Goal: Transaction & Acquisition: Purchase product/service

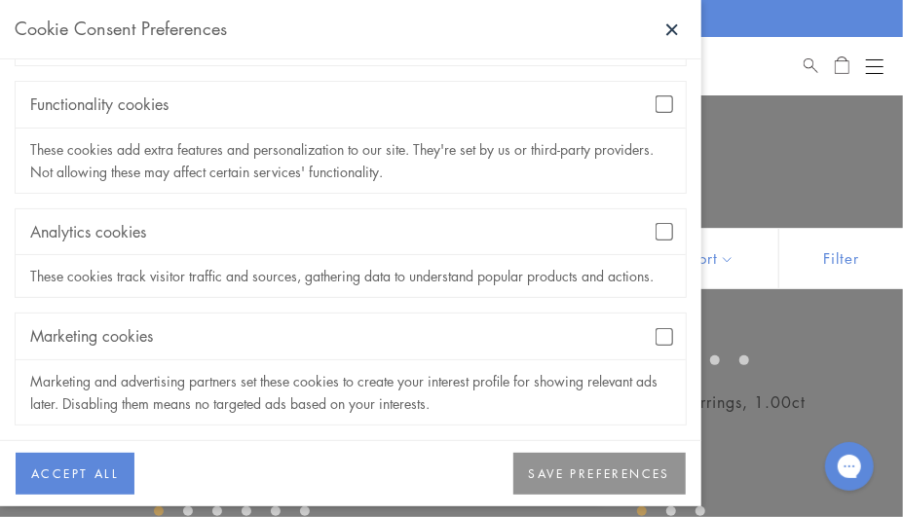
scroll to position [241, 0]
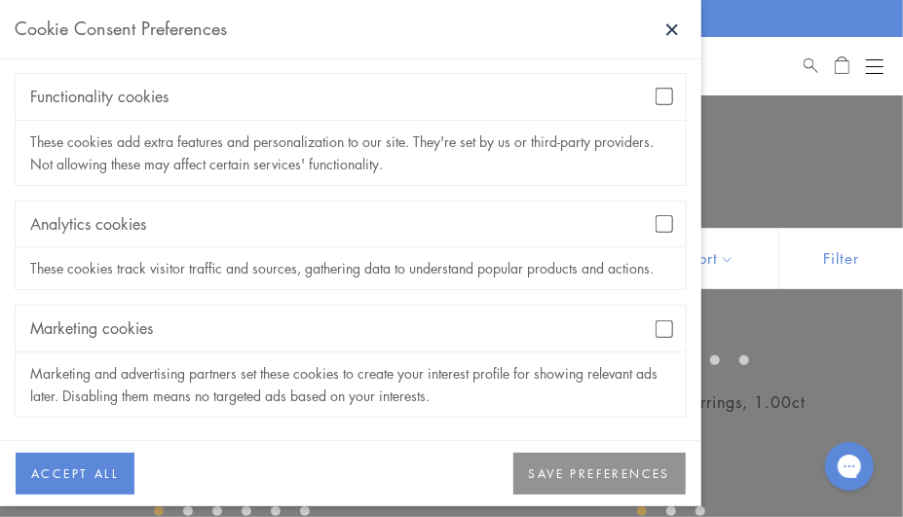
click at [568, 470] on button "SAVE PREFERENCES" at bounding box center [600, 474] width 172 height 43
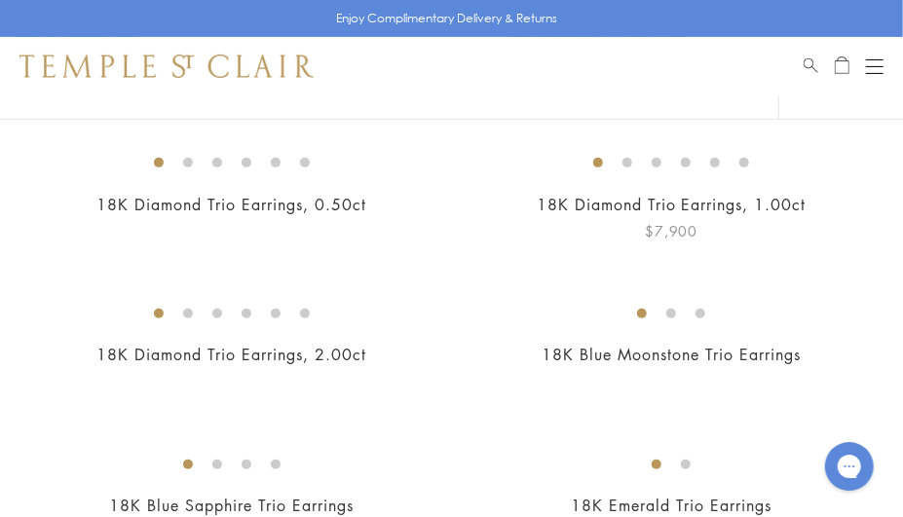
scroll to position [415, 0]
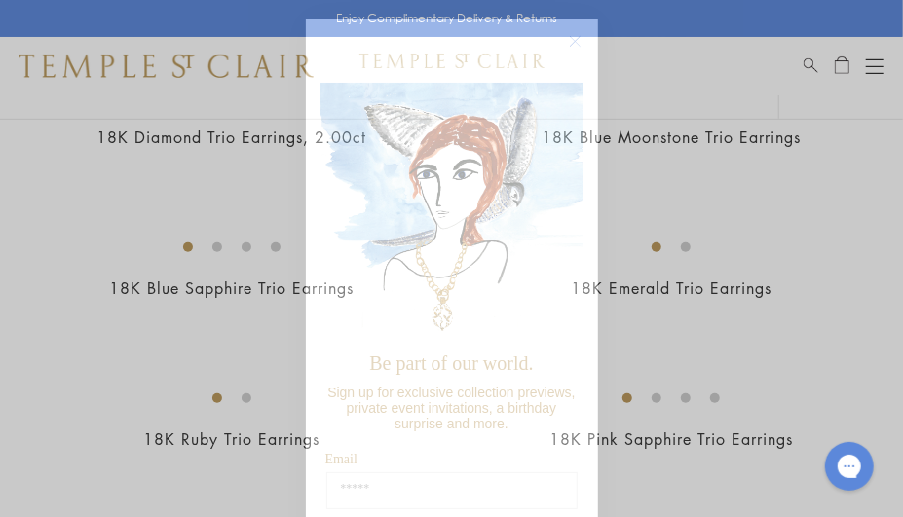
click at [578, 41] on circle "Close dialog" at bounding box center [574, 41] width 23 height 23
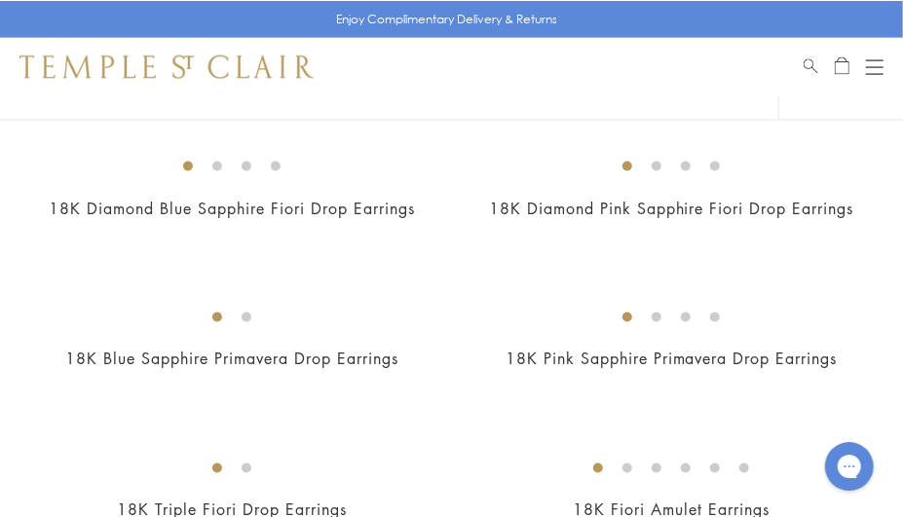
scroll to position [935, 0]
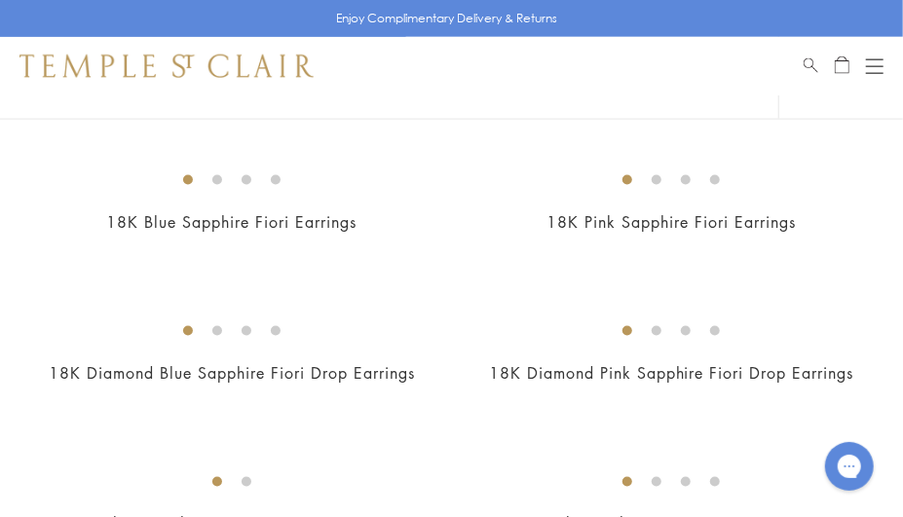
click at [0, 0] on img at bounding box center [0, 0] width 0 height 0
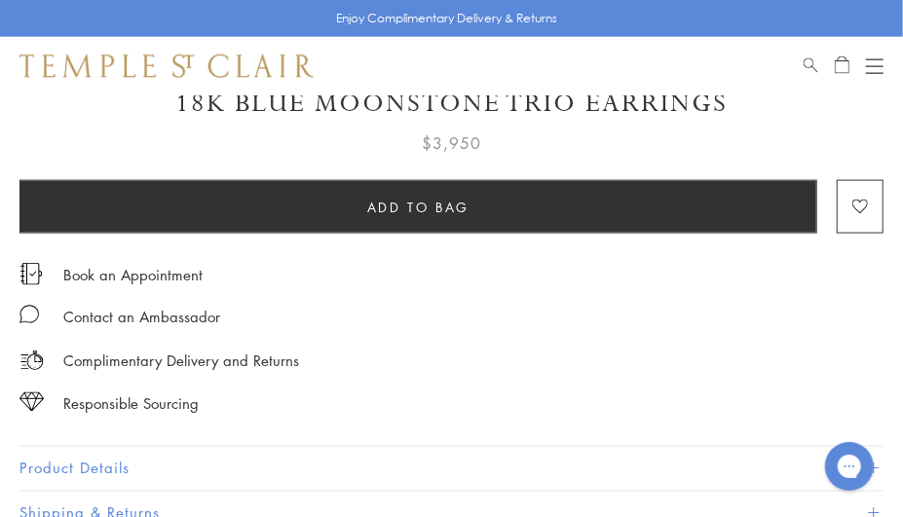
scroll to position [1142, 0]
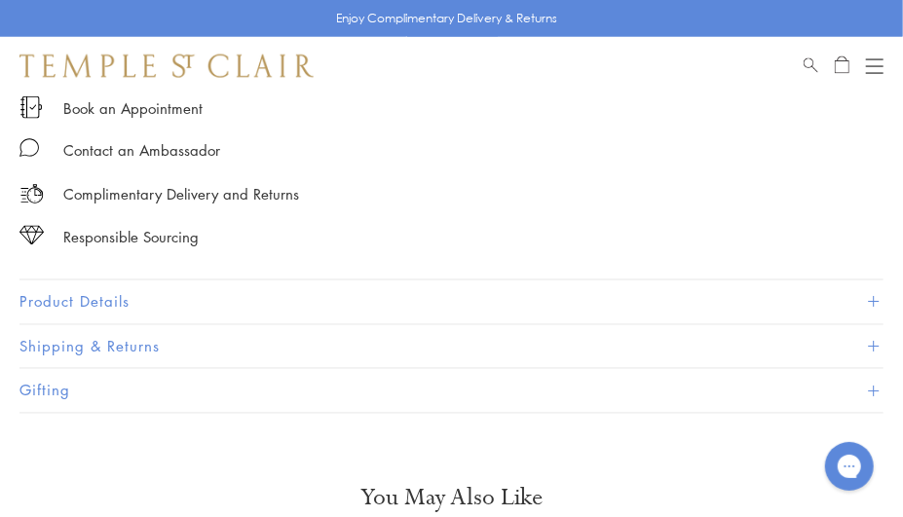
click at [803, 296] on button "Product Details" at bounding box center [451, 303] width 864 height 44
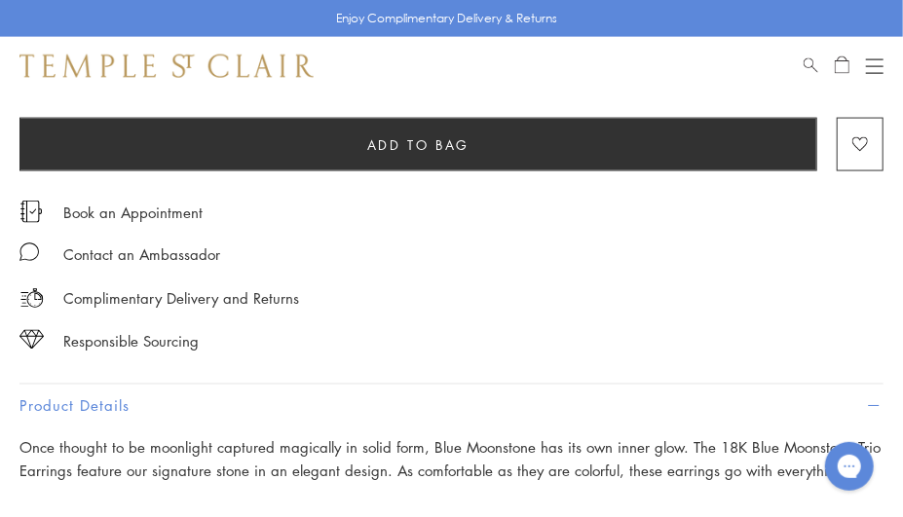
scroll to position [935, 0]
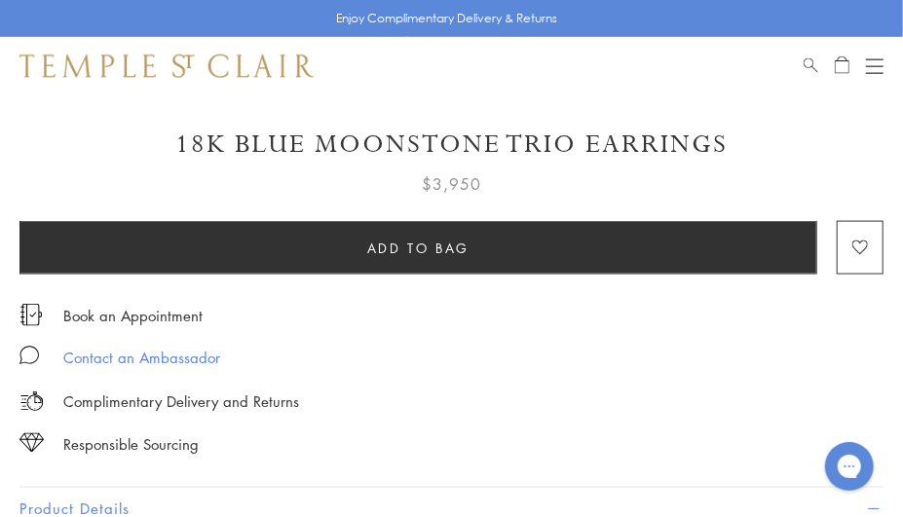
click at [133, 355] on div "Contact an Ambassador" at bounding box center [141, 358] width 157 height 24
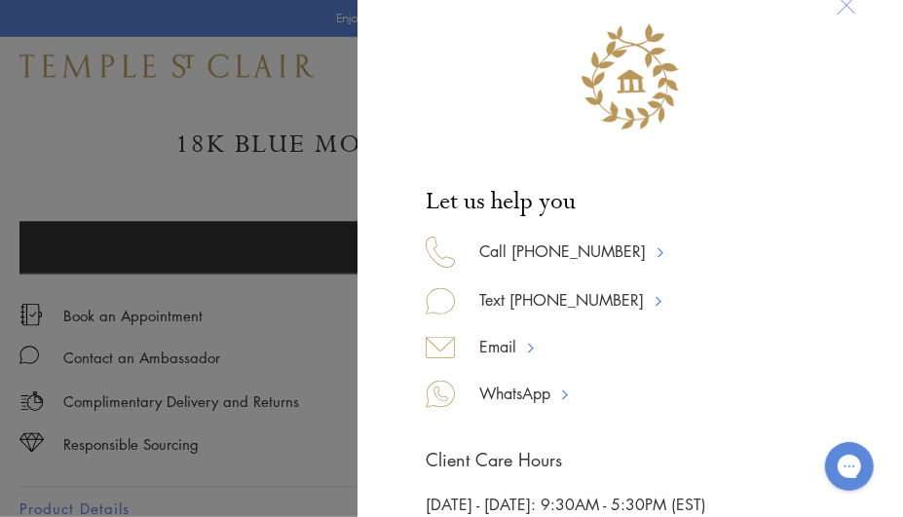
scroll to position [0, 0]
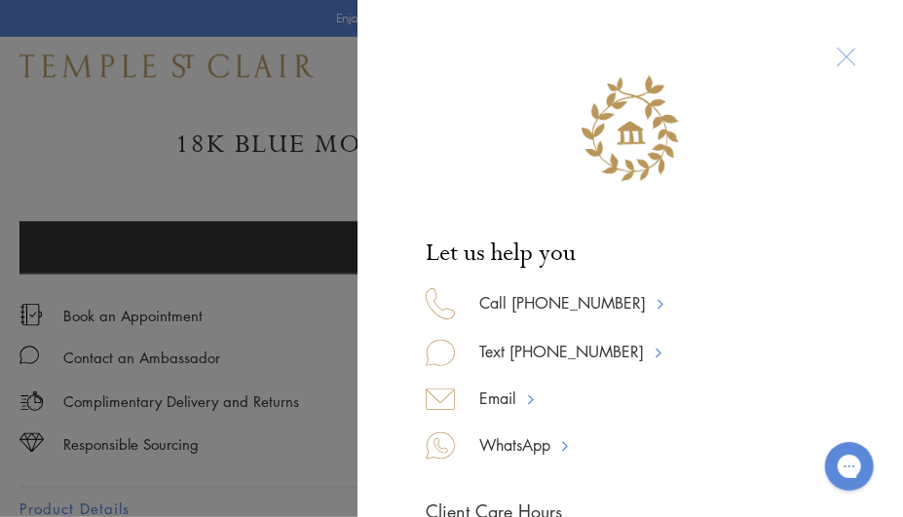
click at [248, 333] on div "Let us help you Call [PHONE_NUMBER] Text [PHONE_NUMBER] Email WhatsApp Client C…" at bounding box center [451, 258] width 903 height 517
